Goal: Task Accomplishment & Management: Manage account settings

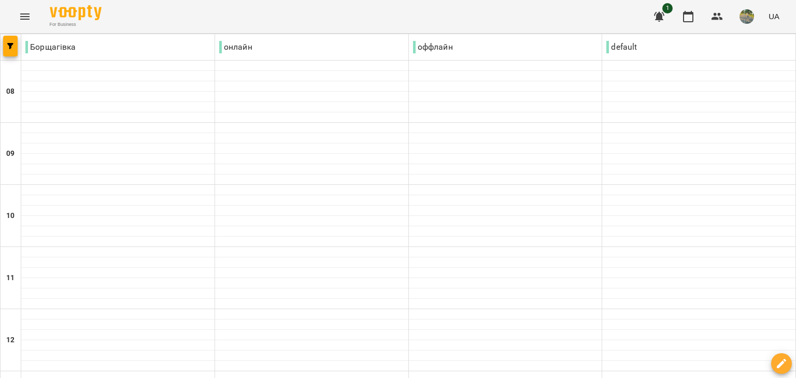
scroll to position [667, 0]
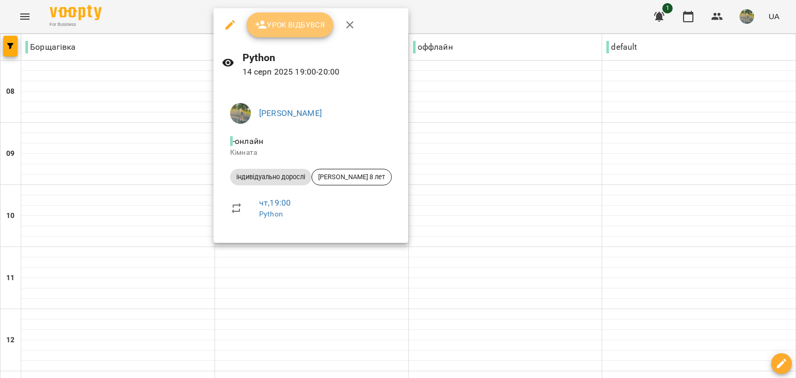
click at [282, 30] on span "Урок відбувся" at bounding box center [290, 25] width 70 height 12
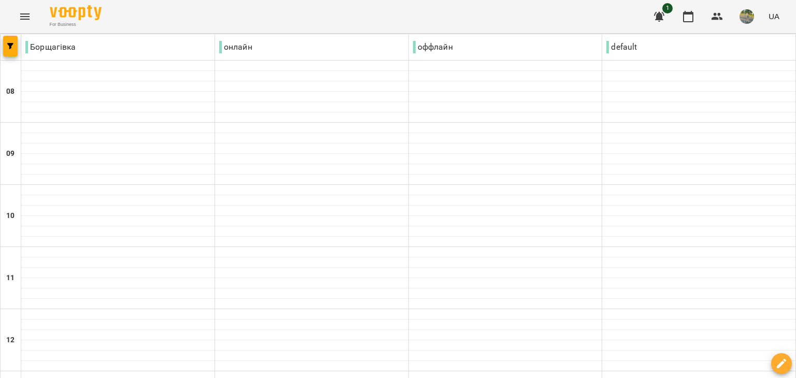
scroll to position [585, 0]
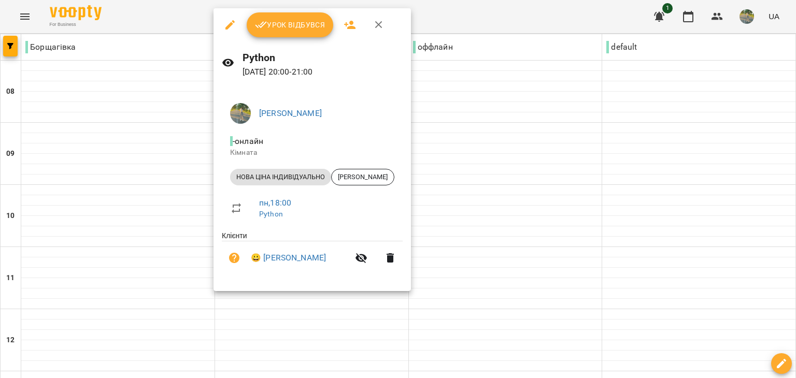
drag, startPoint x: 282, startPoint y: 39, endPoint x: 279, endPoint y: 30, distance: 9.5
click at [279, 30] on div "Урок відбувся" at bounding box center [312, 24] width 197 height 33
click at [279, 30] on span "Урок відбувся" at bounding box center [290, 25] width 70 height 12
